Goal: Transaction & Acquisition: Purchase product/service

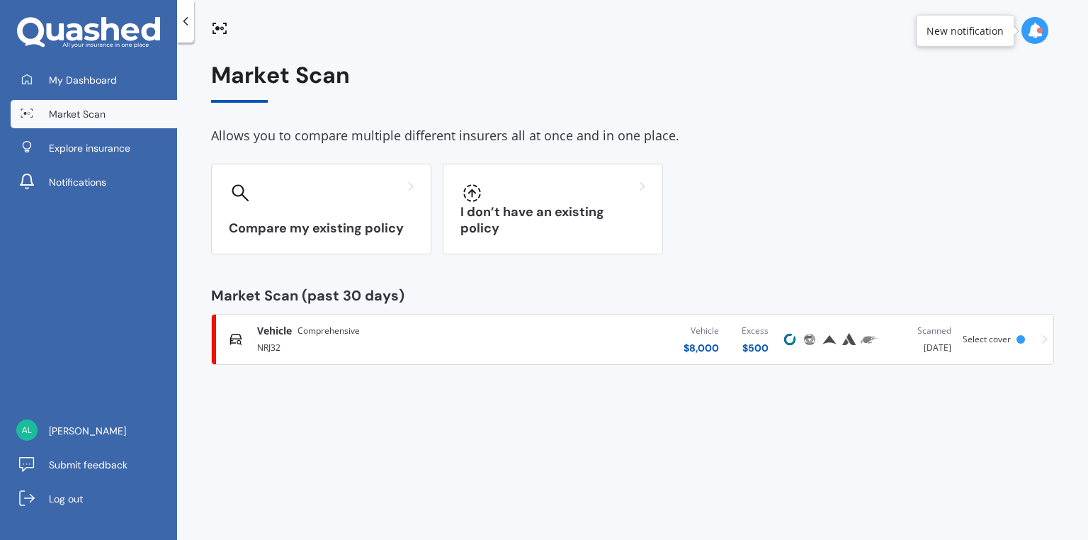
click at [985, 342] on span "Select cover" at bounding box center [987, 339] width 48 height 12
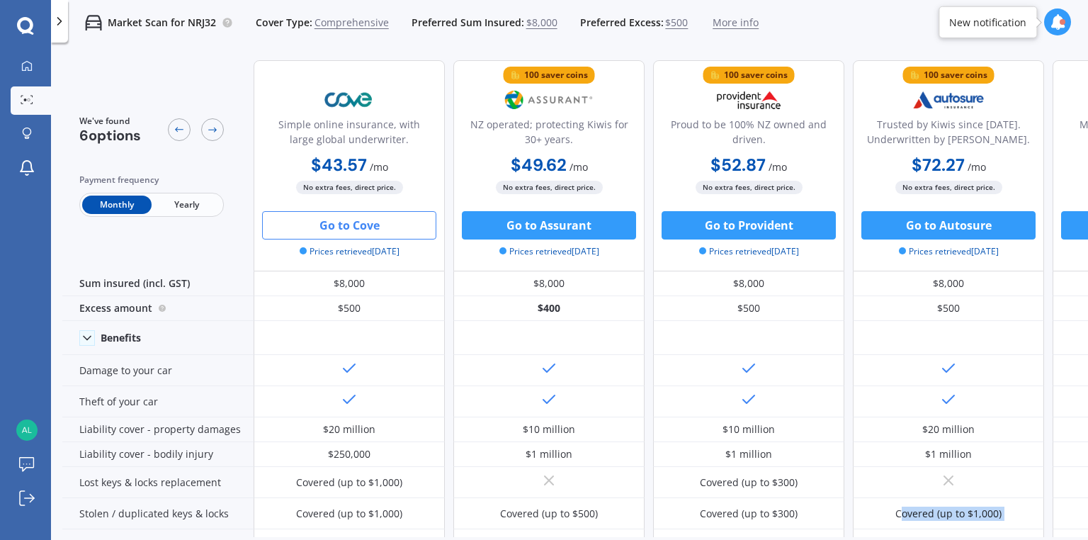
drag, startPoint x: 774, startPoint y: 538, endPoint x: 795, endPoint y: 532, distance: 21.5
click at [888, 523] on div "We've found 6 options Payment frequency Monthly Yearly Simple online insurance,…" at bounding box center [575, 317] width 1026 height 536
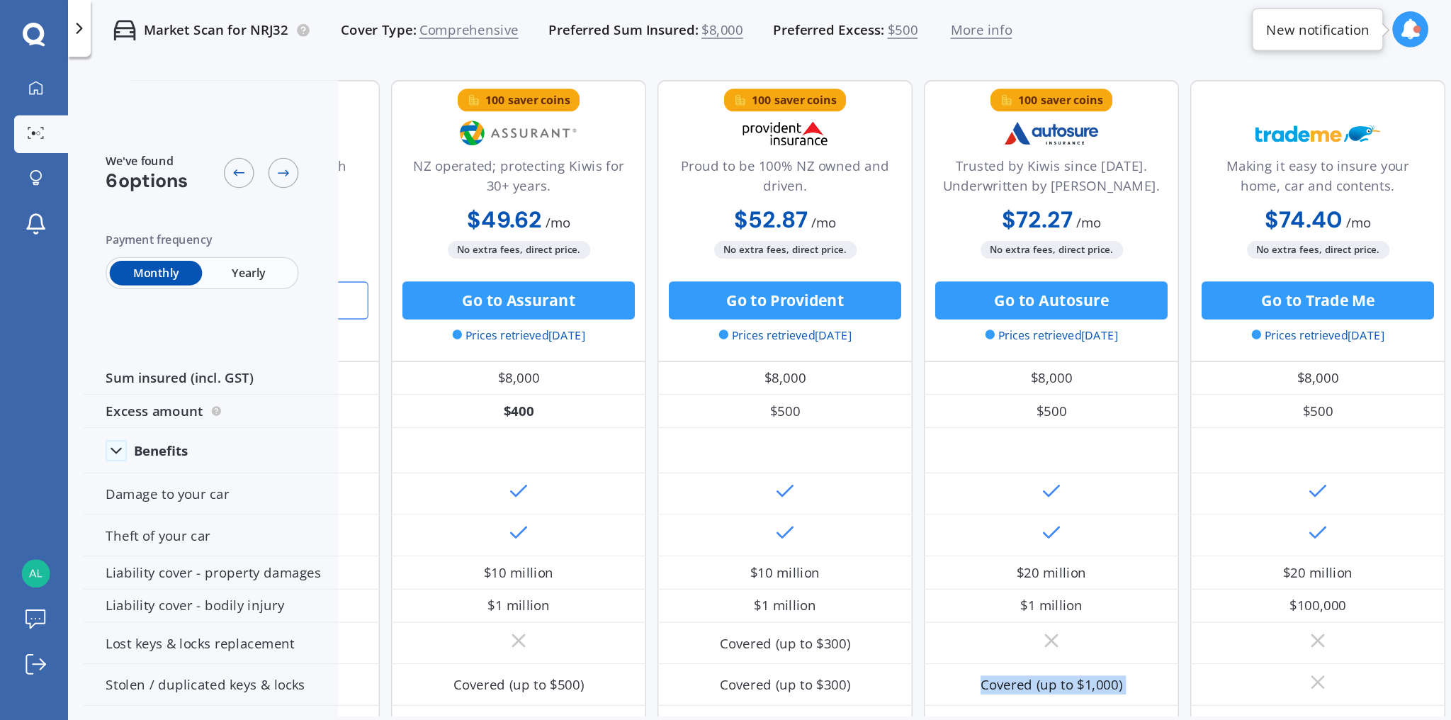
scroll to position [0, 157]
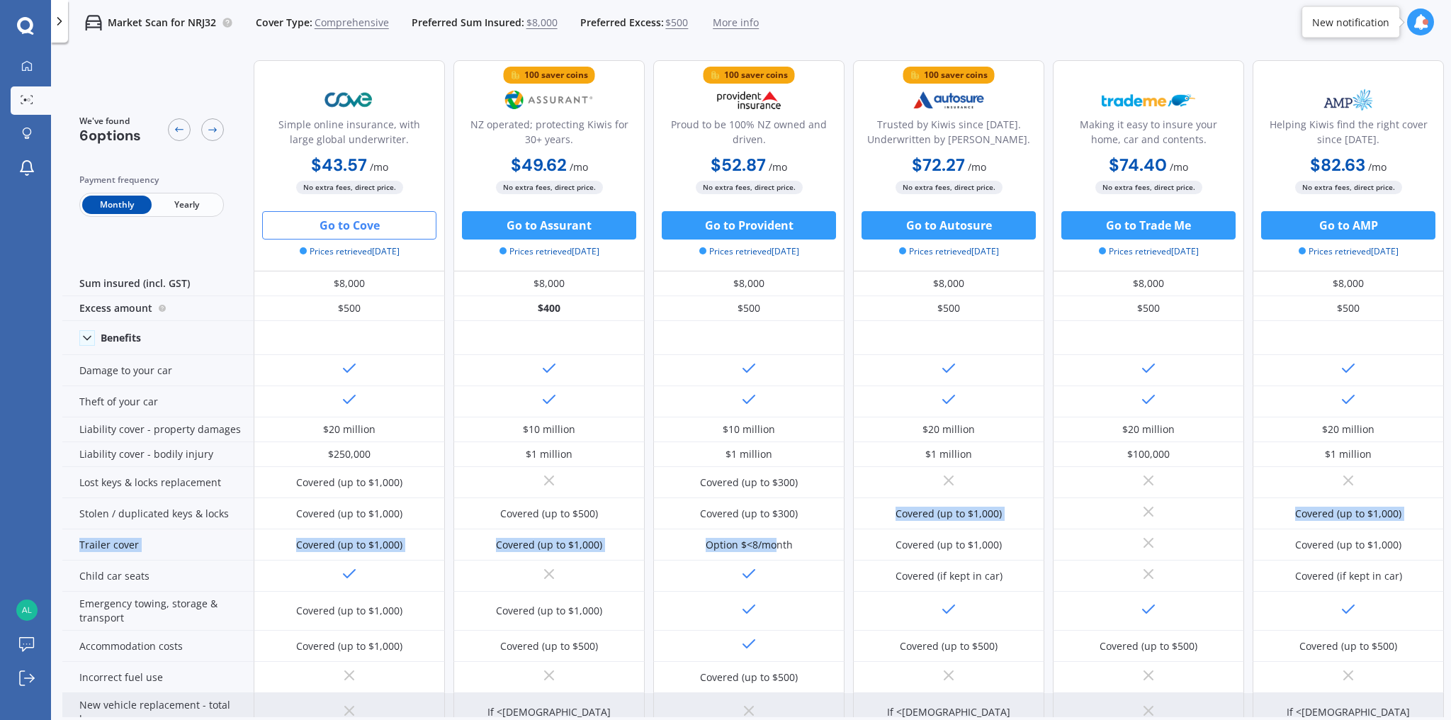
scroll to position [0, 0]
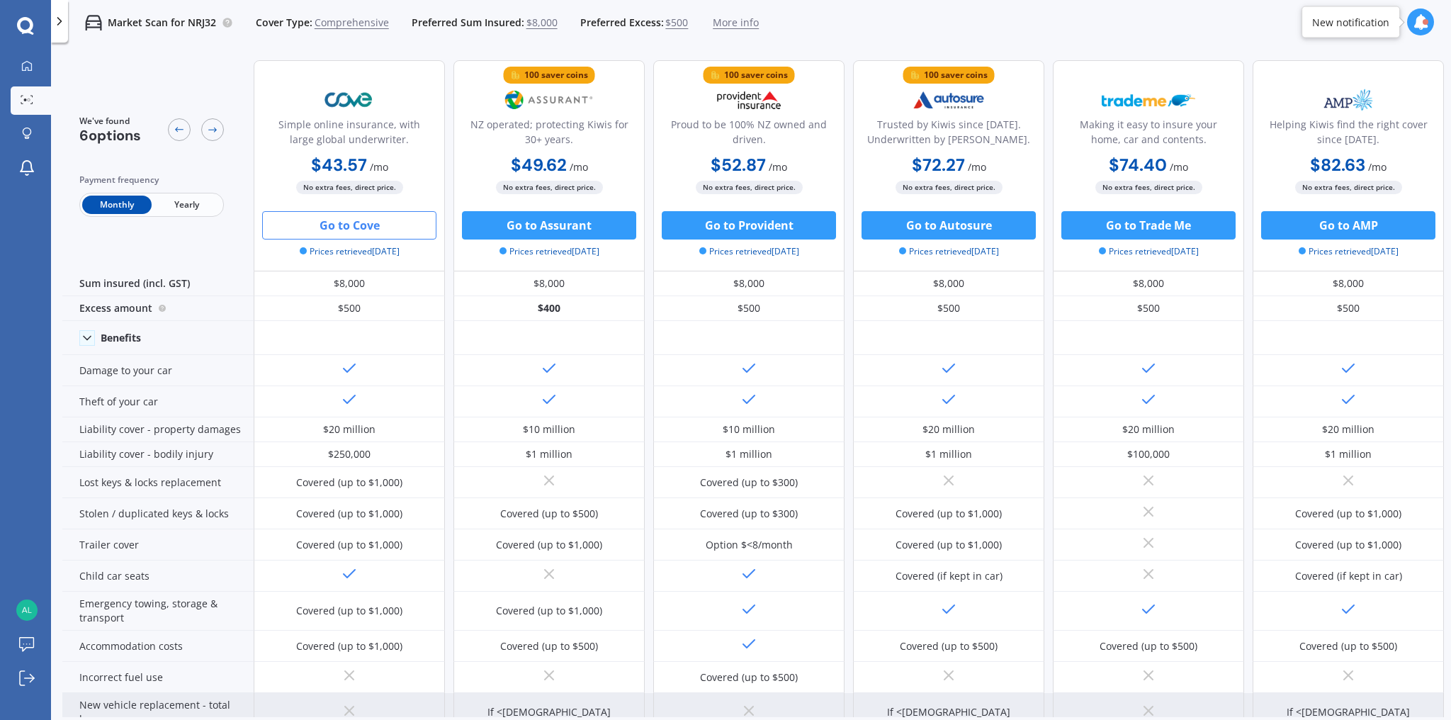
drag, startPoint x: 326, startPoint y: 709, endPoint x: 281, endPoint y: 710, distance: 44.6
click at [281, 539] on div at bounding box center [349, 712] width 191 height 39
